Goal: Task Accomplishment & Management: Manage account settings

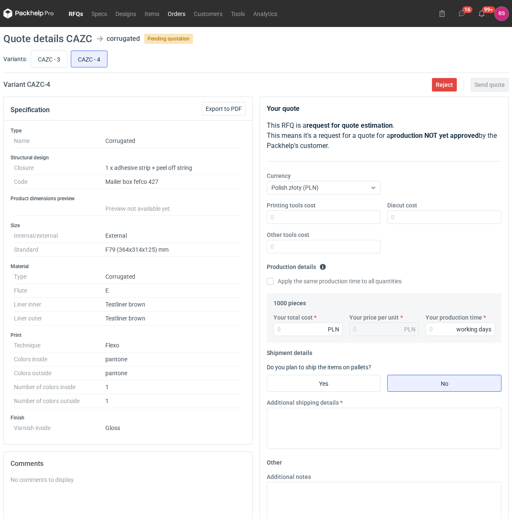
click at [182, 13] on link "Orders" at bounding box center [177, 13] width 26 height 10
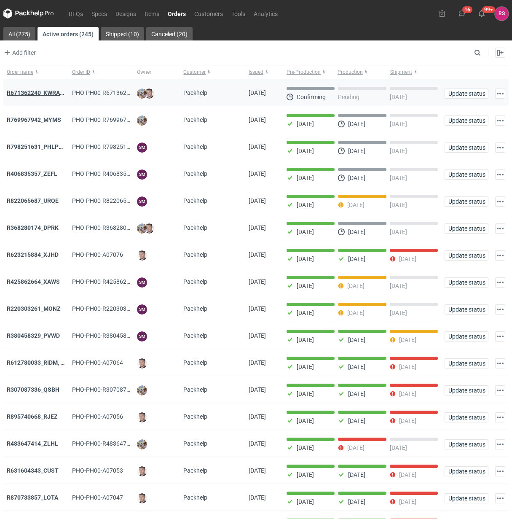
click at [36, 93] on strong "R671362240_KWRA_QIOQ_ZFHA" at bounding box center [51, 92] width 88 height 7
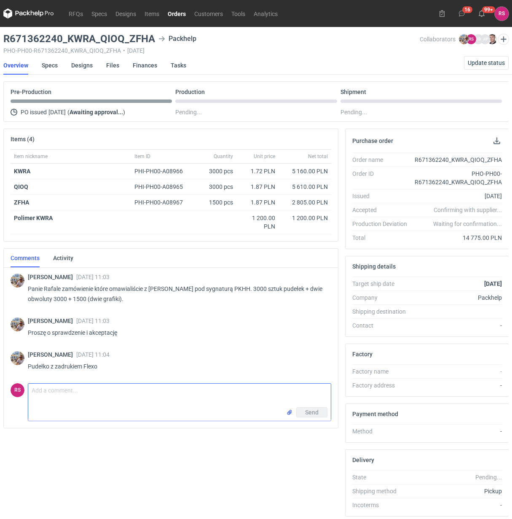
click at [93, 393] on textarea "Comment message" at bounding box center [179, 396] width 303 height 24
click at [118, 391] on textarea "[PERSON_NAME], w zamówieniu bt=rakuje kosztu wykrojnika" at bounding box center [179, 396] width 303 height 24
click at [233, 394] on textarea "[PERSON_NAME], w zamówieniu btrakuje kosztu wykrojnika" at bounding box center [179, 396] width 303 height 24
click at [208, 390] on textarea "[PERSON_NAME], w zamówieniu brakuje kosztu wykrojnika" at bounding box center [179, 396] width 303 height 24
type textarea "[PERSON_NAME], w zamówieniu brakuje kosztu wykrojnika do obwoluty 600 zł"
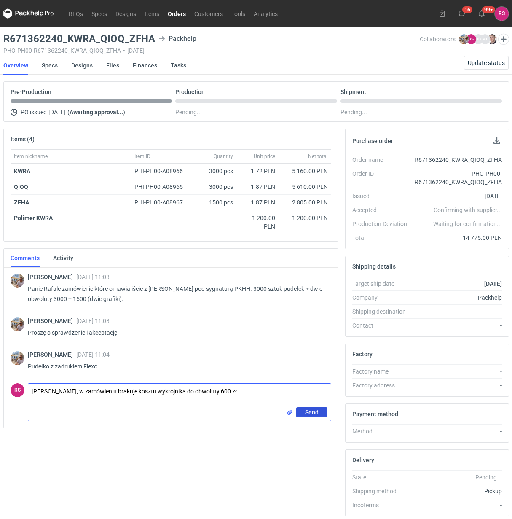
click at [313, 413] on span "Send" at bounding box center [311, 412] width 13 height 6
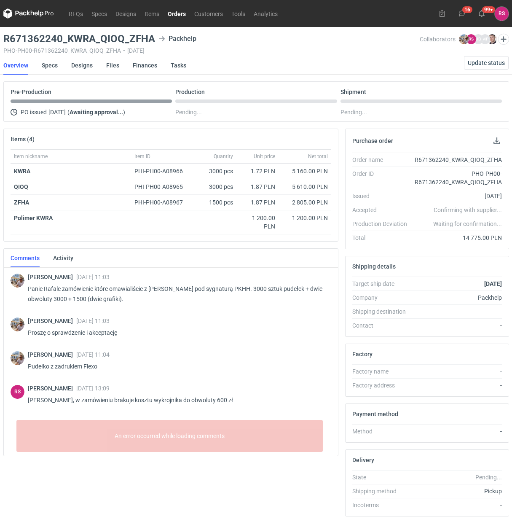
click at [264, 326] on div "[PERSON_NAME] [DATE] 11:03 Proszę o sprawdzenie i akceptację" at bounding box center [176, 330] width 297 height 24
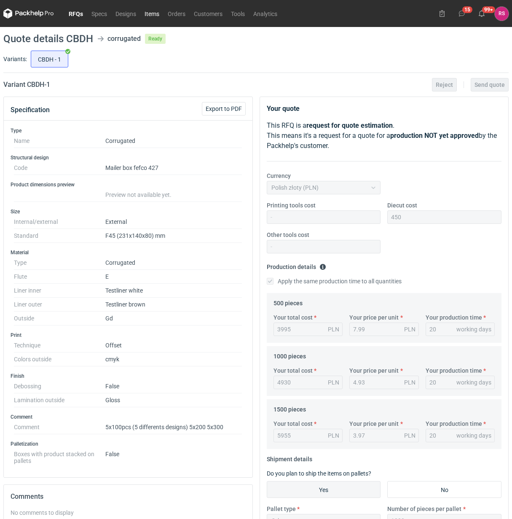
click at [150, 11] on link "Items" at bounding box center [151, 13] width 23 height 10
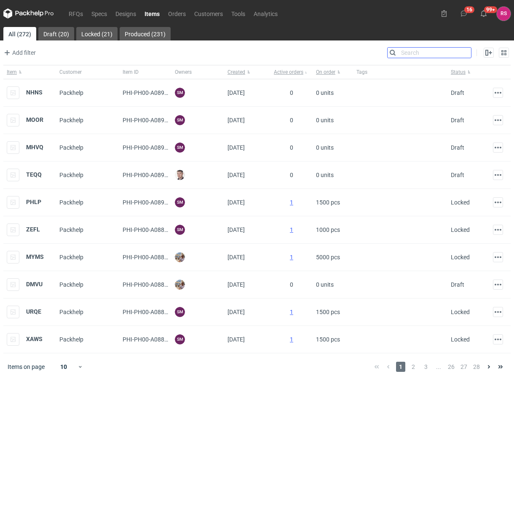
click at [467, 54] on input "Search" at bounding box center [429, 53] width 83 height 10
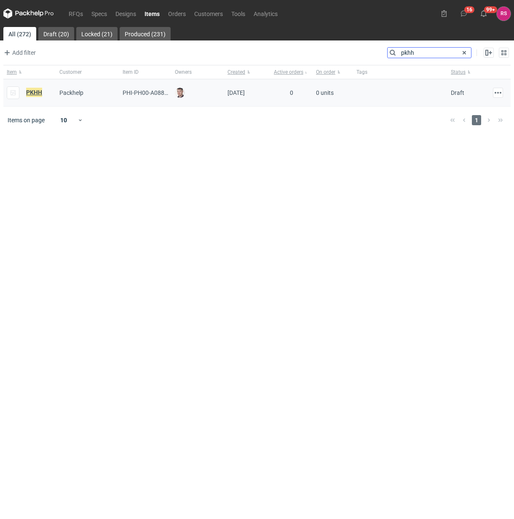
type input "pkhh"
click at [37, 91] on em "PKHH" at bounding box center [34, 92] width 16 height 9
